Goal: Find specific page/section: Find specific page/section

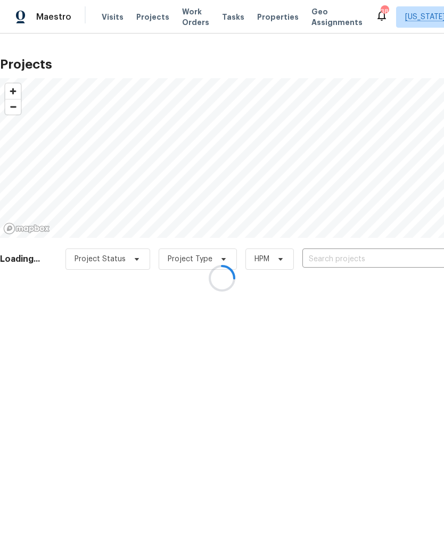
click at [346, 248] on div at bounding box center [222, 278] width 444 height 556
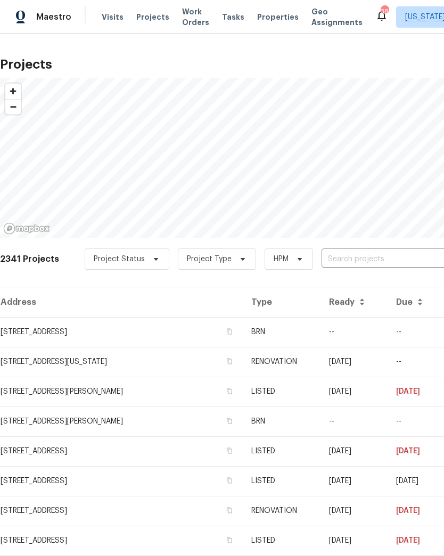
click at [348, 255] on input "text" at bounding box center [382, 259] width 122 height 16
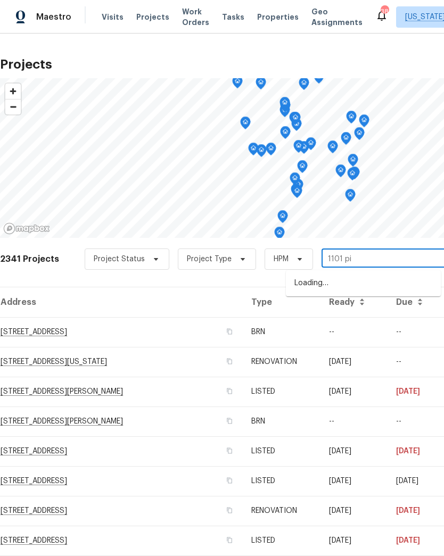
type input "1101 pin"
click at [377, 284] on li "1101 Pine Ln, Accokeek, MD 20607" at bounding box center [363, 284] width 155 height 18
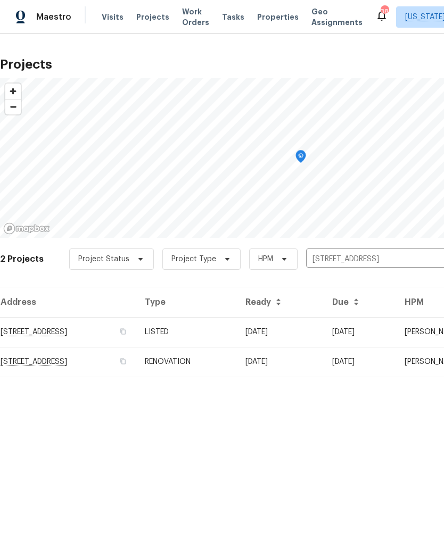
click at [323, 327] on td "08/18/25" at bounding box center [280, 332] width 87 height 30
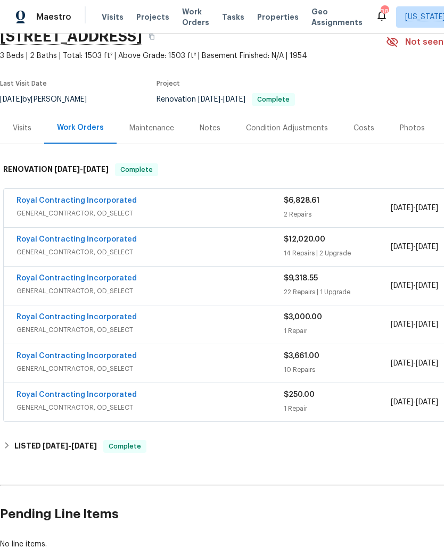
scroll to position [49, 0]
click at [282, 203] on div "Royal Contracting Incorporated" at bounding box center [149, 201] width 267 height 13
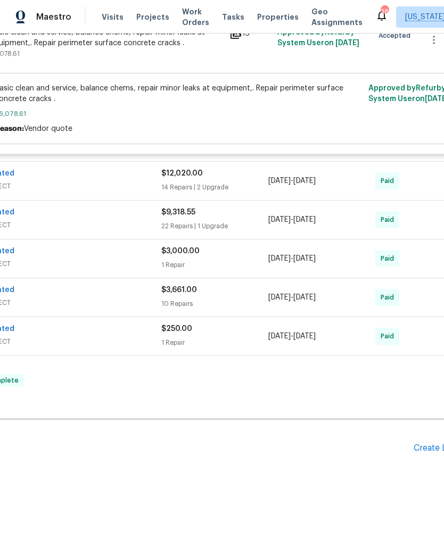
scroll to position [471, 122]
